Goal: Navigation & Orientation: Find specific page/section

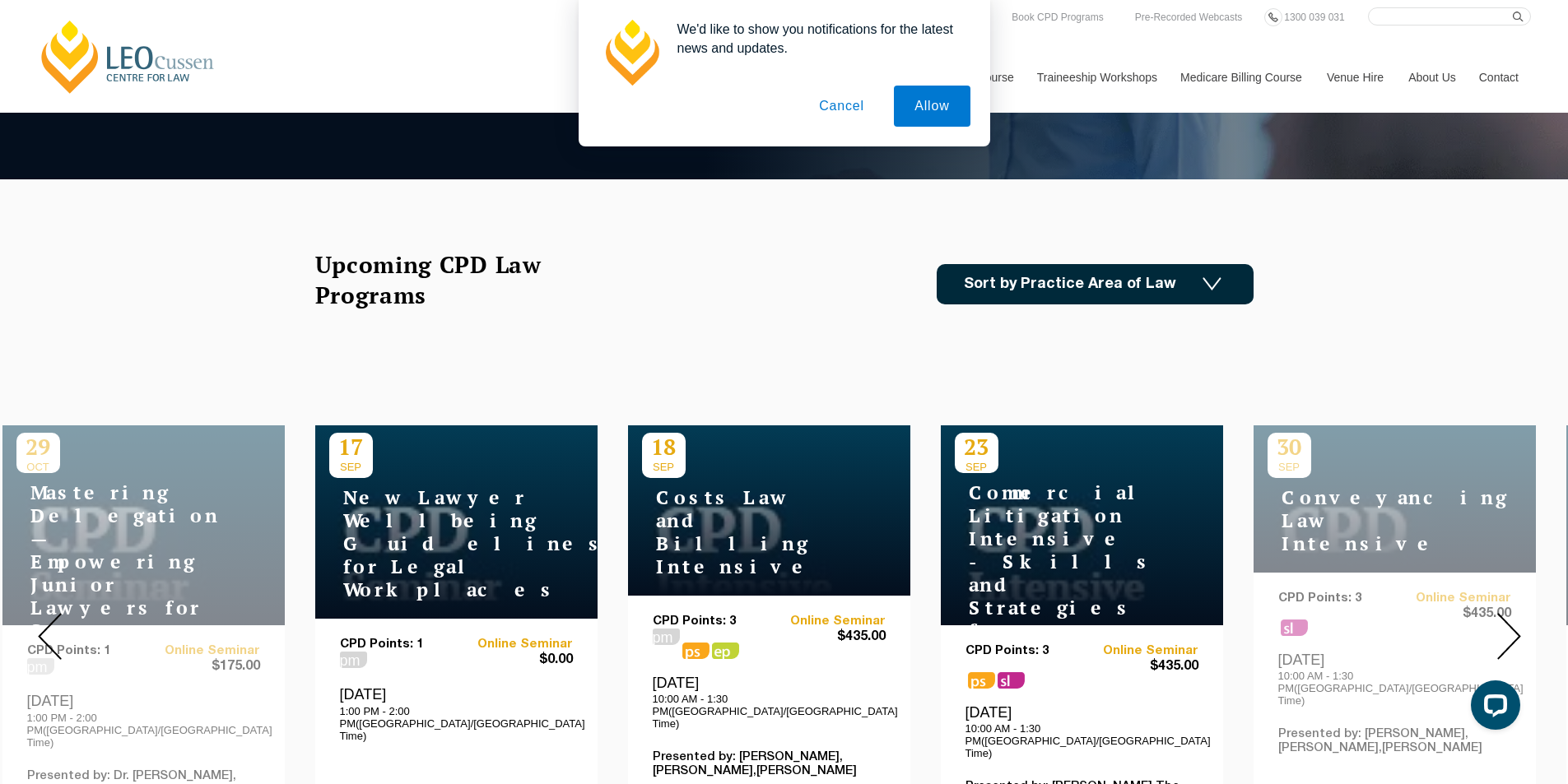
click at [122, 46] on div "We'd like to show you notifications for the latest news and updates. Allow Canc…" at bounding box center [784, 73] width 1568 height 146
click at [143, 78] on div "We'd like to show you notifications for the latest news and updates. Allow Canc…" at bounding box center [784, 73] width 1568 height 146
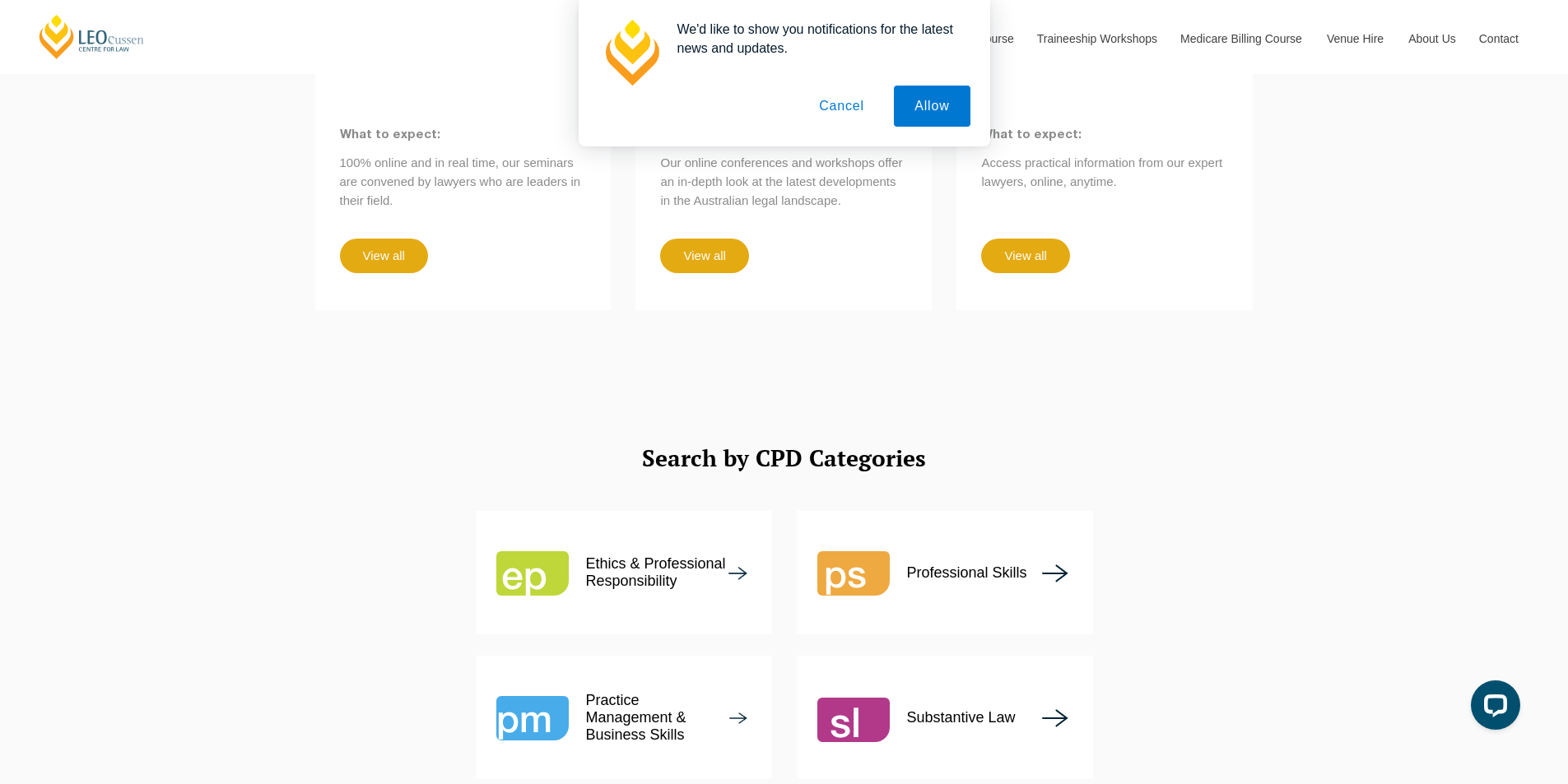
scroll to position [1810, 0]
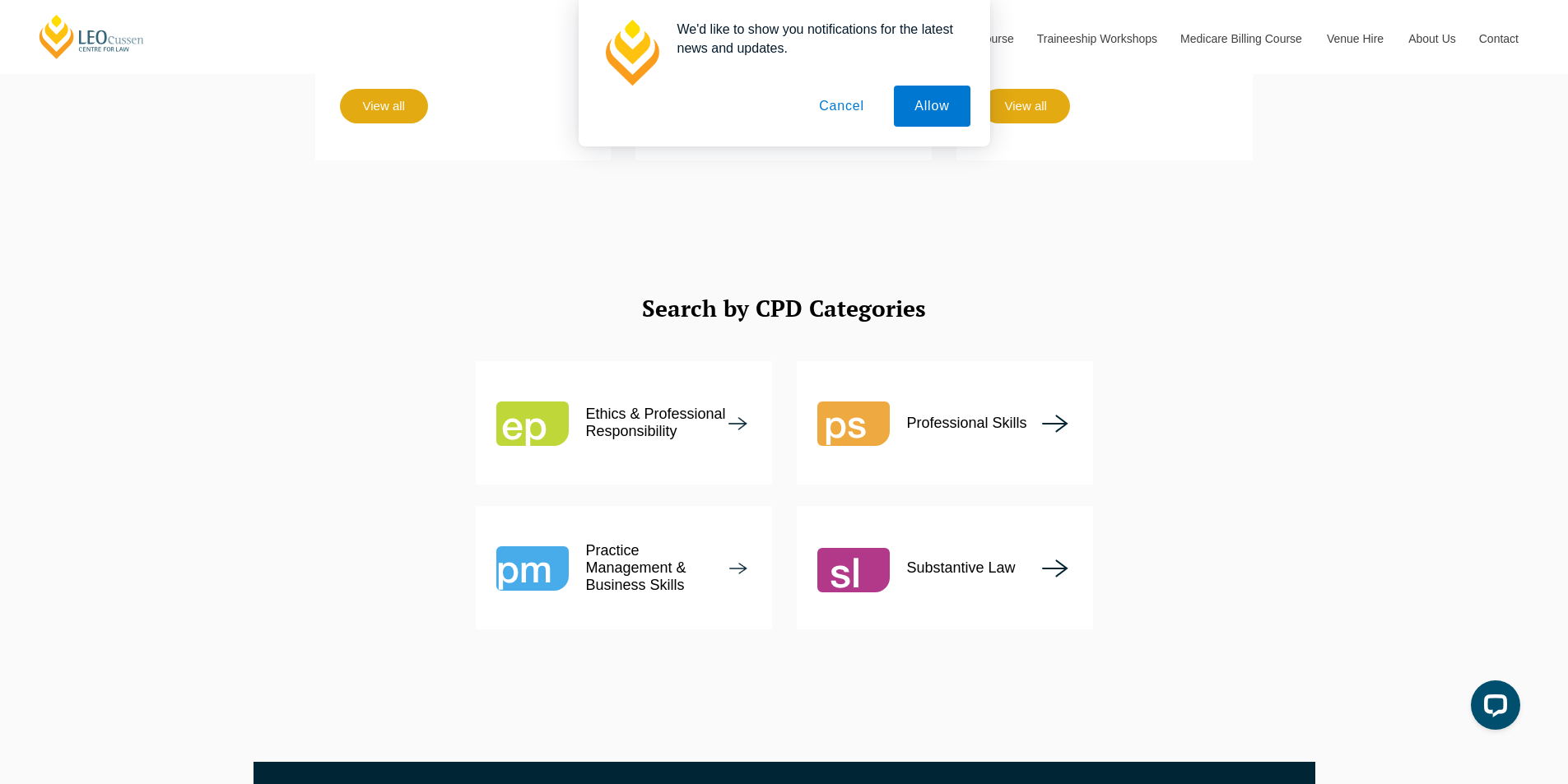
click at [29, 46] on div "We'd like to show you notifications for the latest news and updates. Allow Canc…" at bounding box center [784, 73] width 1568 height 146
click at [60, 44] on div "We'd like to show you notifications for the latest news and updates. Allow Canc…" at bounding box center [784, 73] width 1568 height 146
click at [101, 38] on div "We'd like to show you notifications for the latest news and updates. Allow Canc…" at bounding box center [784, 73] width 1568 height 146
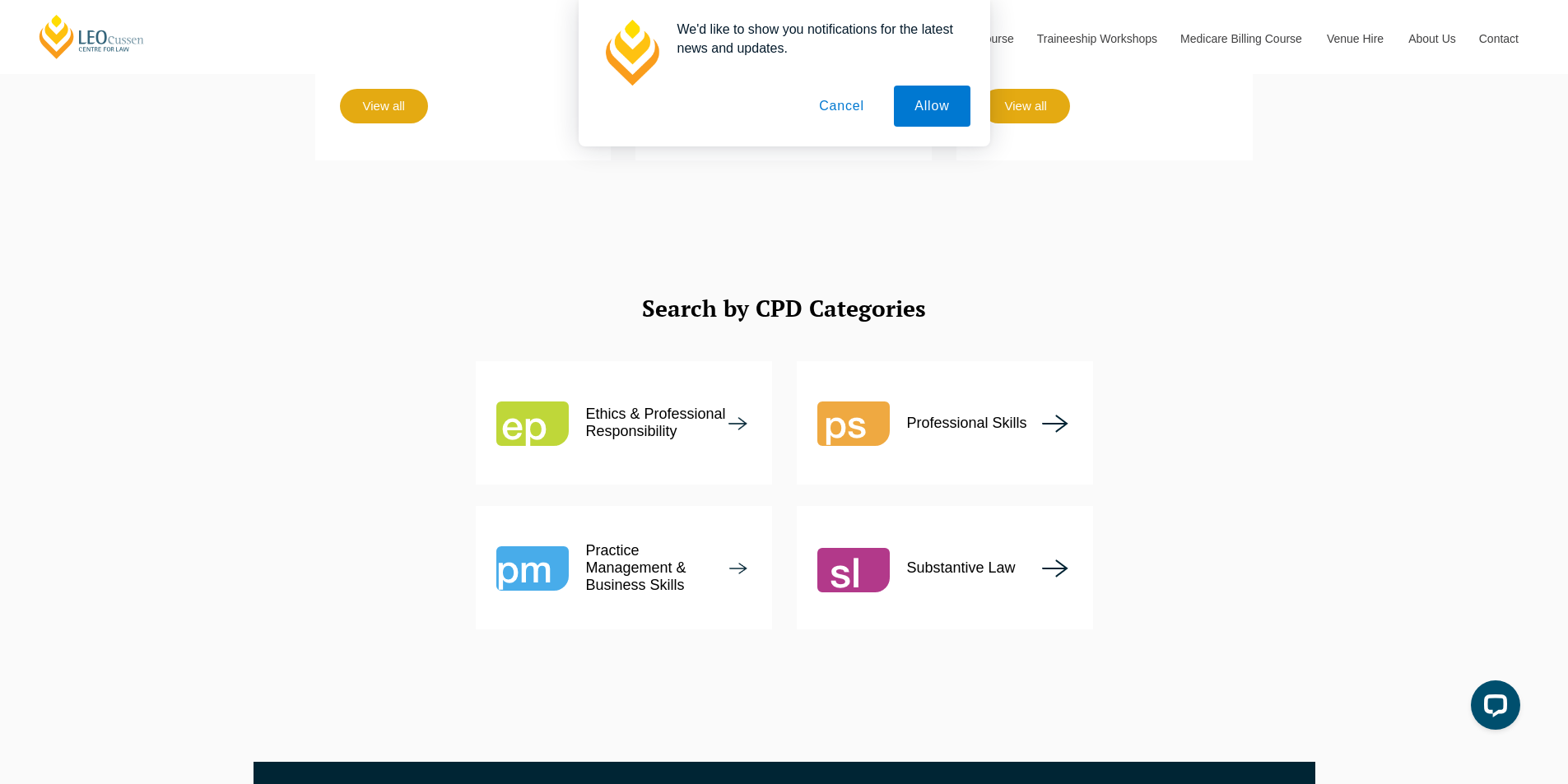
click at [101, 38] on div "We'd like to show you notifications for the latest news and updates. Allow Canc…" at bounding box center [784, 73] width 1568 height 146
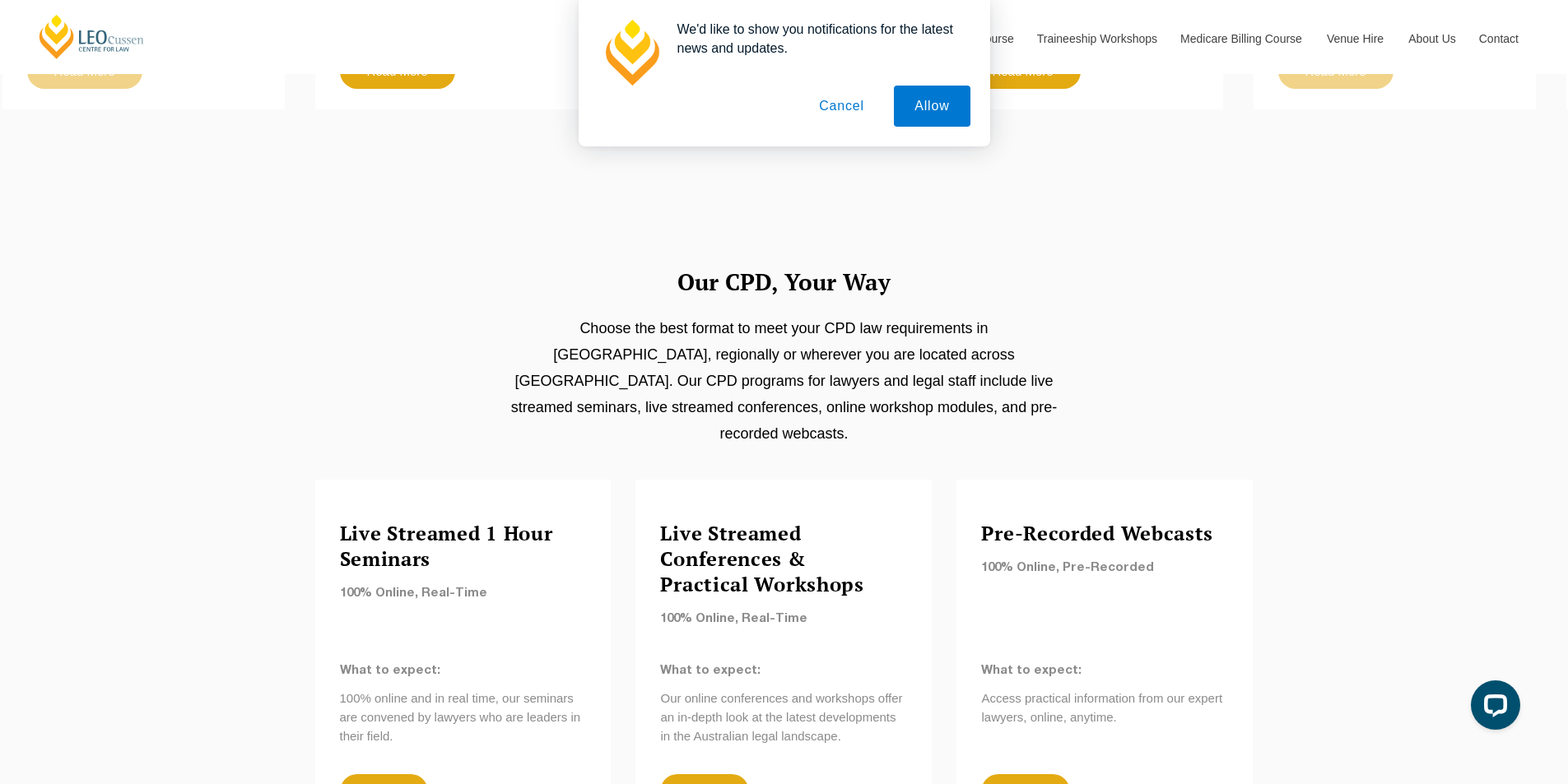
scroll to position [439, 0]
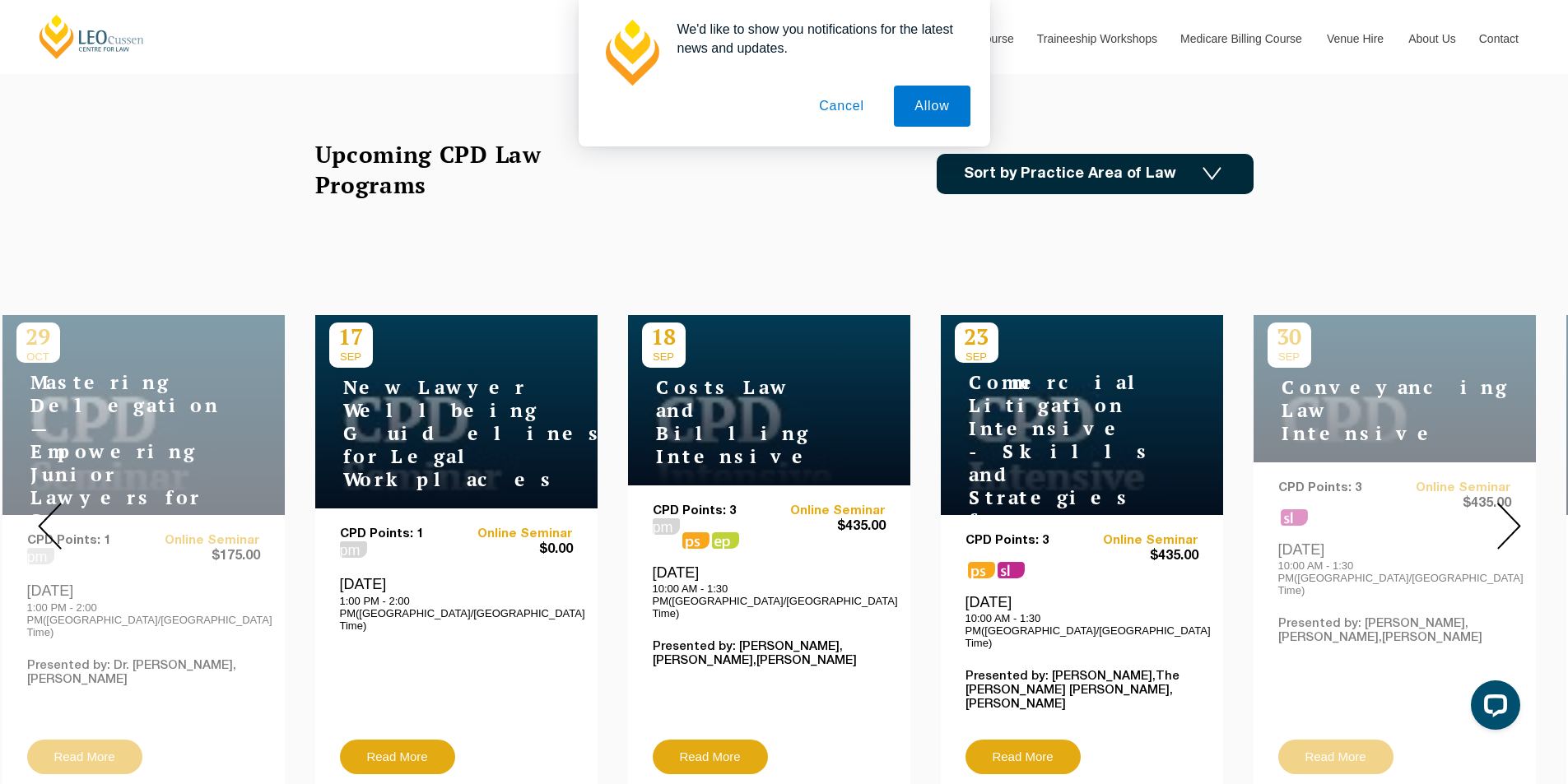
click at [833, 90] on button "Cancel" at bounding box center [841, 106] width 86 height 41
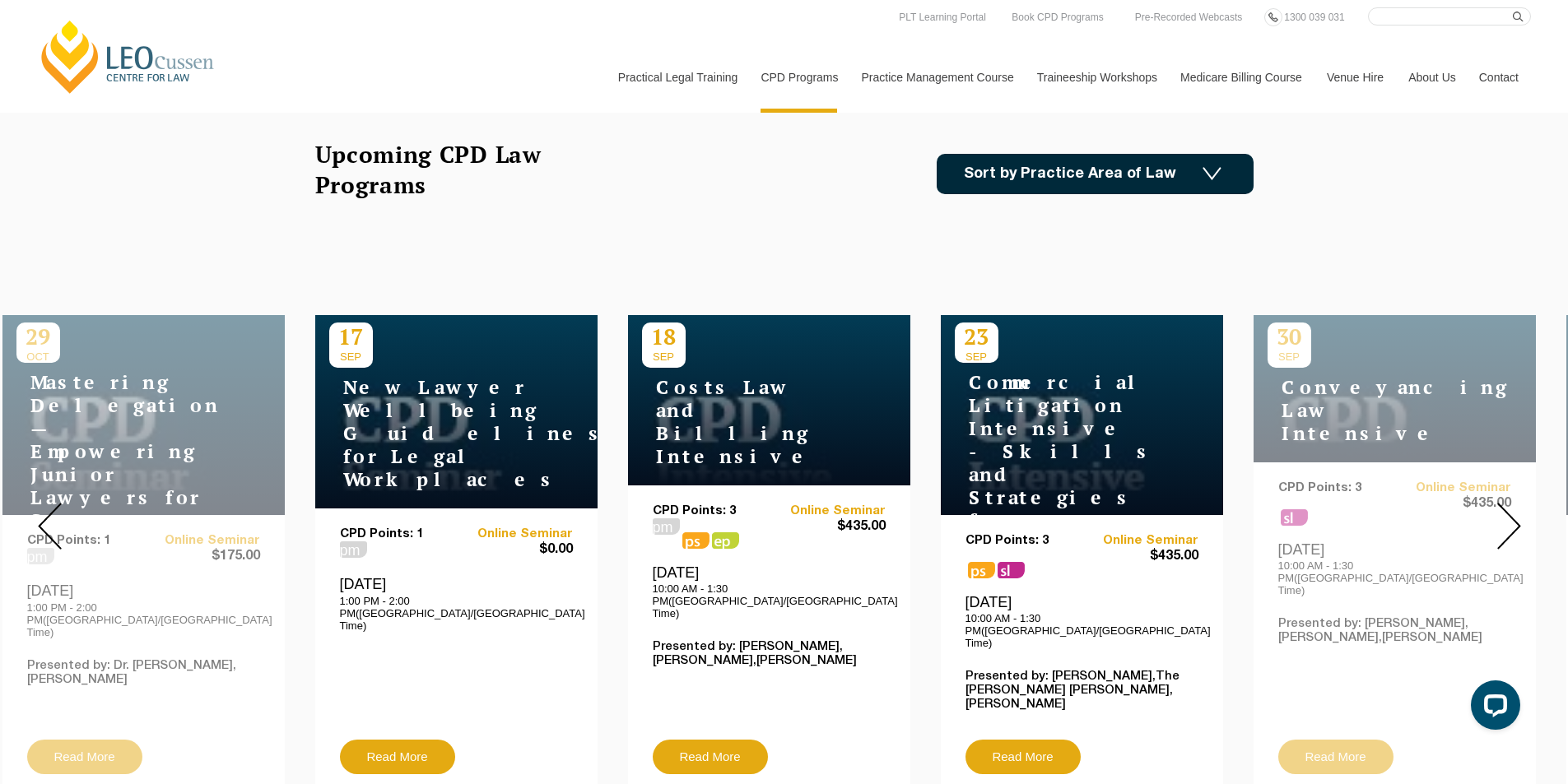
click at [62, 58] on link "[PERSON_NAME] Centre for Law" at bounding box center [128, 57] width 182 height 78
